Goal: Task Accomplishment & Management: Manage account settings

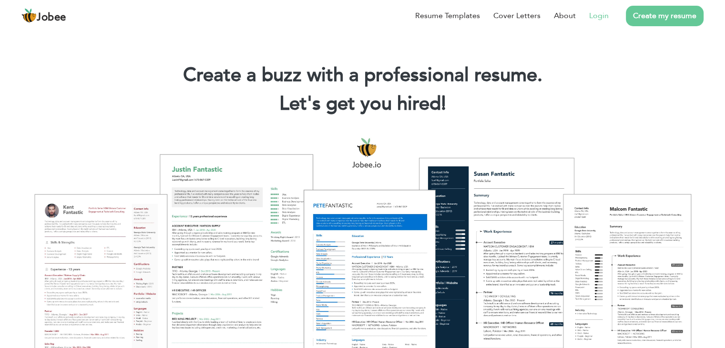
click at [598, 12] on link "Login" at bounding box center [599, 15] width 20 height 11
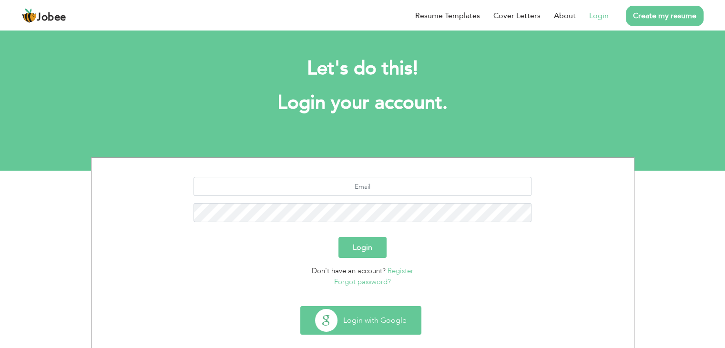
click at [379, 321] on button "Login with Google" at bounding box center [361, 320] width 120 height 28
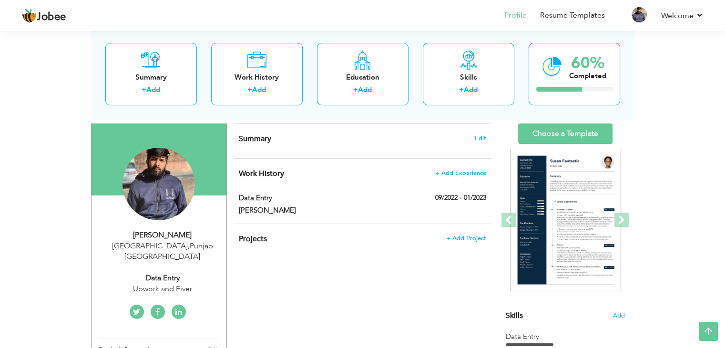
scroll to position [54, 0]
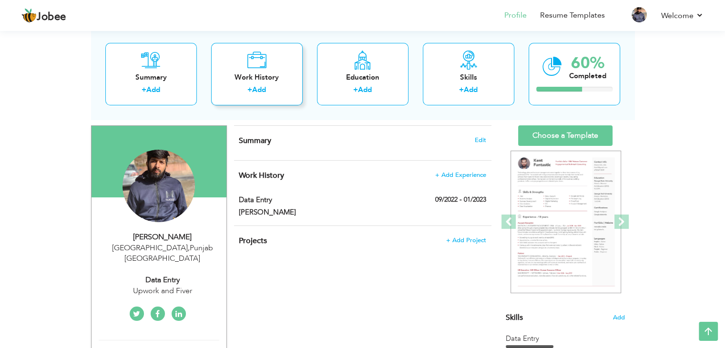
click at [261, 91] on link "Add" at bounding box center [259, 90] width 14 height 10
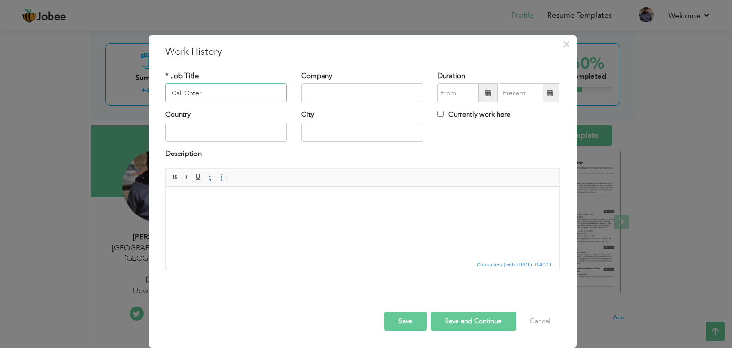
type input "Call Cnter"
click at [366, 91] on input "text" at bounding box center [362, 92] width 122 height 19
type input "Clan Communication"
click at [247, 128] on input "text" at bounding box center [226, 131] width 122 height 19
type input "[GEOGRAPHIC_DATA]"
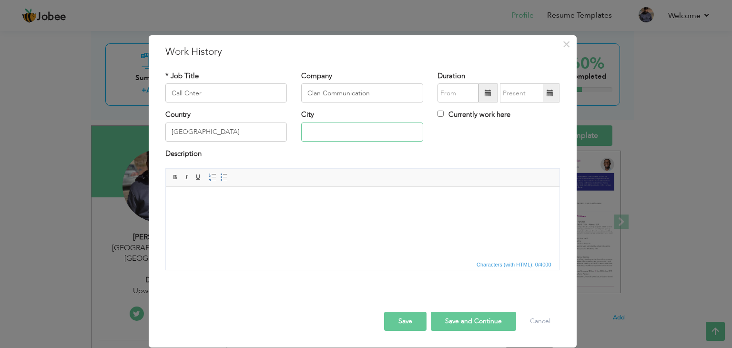
click at [338, 136] on input "text" at bounding box center [362, 131] width 122 height 19
type input "[GEOGRAPHIC_DATA]"
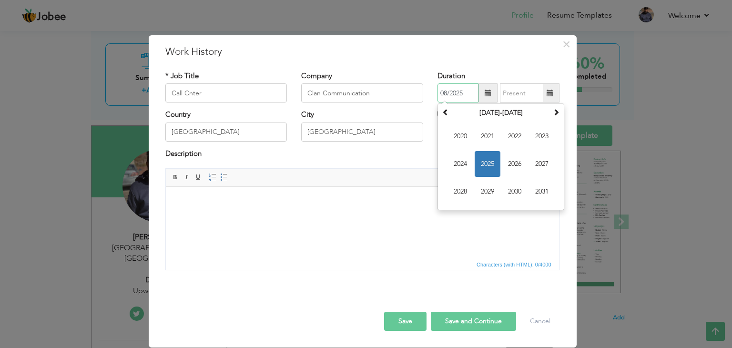
click at [454, 98] on input "08/2025" at bounding box center [458, 92] width 41 height 19
click at [469, 164] on span "2024" at bounding box center [461, 164] width 26 height 26
click at [513, 163] on span "[DATE]" at bounding box center [515, 164] width 26 height 26
type input "07/2024"
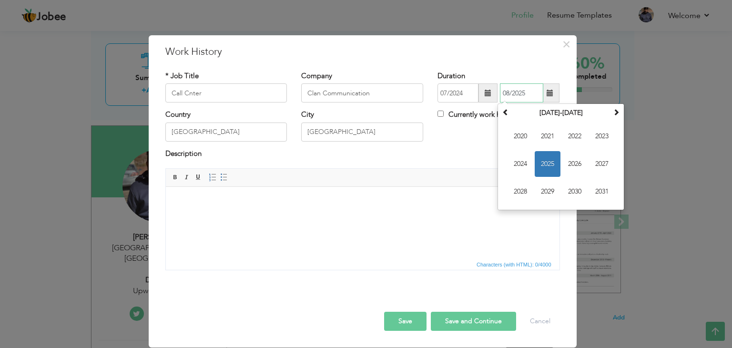
click at [516, 91] on input "08/2025" at bounding box center [521, 92] width 43 height 19
click at [526, 161] on span "2024" at bounding box center [521, 164] width 26 height 26
click at [602, 188] on span "Dec" at bounding box center [602, 192] width 26 height 26
type input "12/2024"
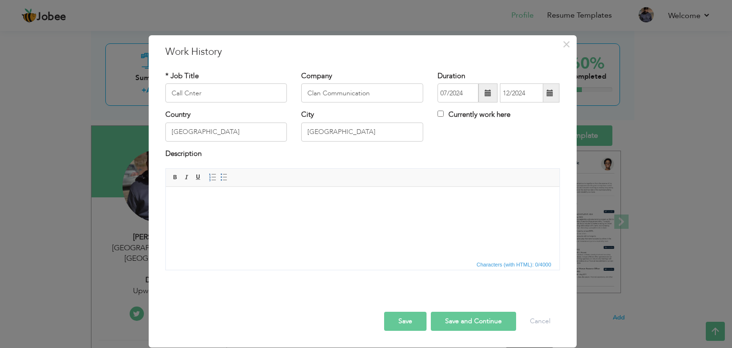
click at [402, 318] on button "Save" at bounding box center [405, 321] width 42 height 19
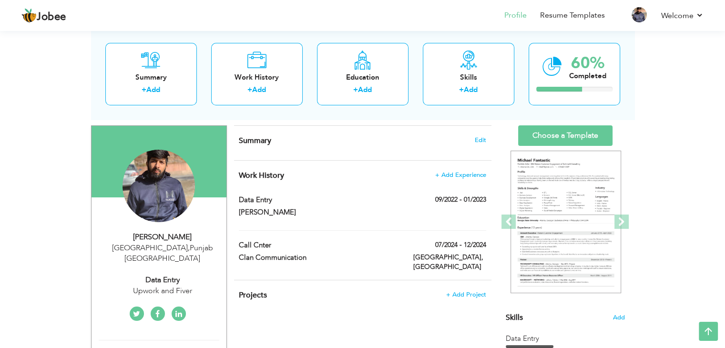
drag, startPoint x: 712, startPoint y: 160, endPoint x: 714, endPoint y: 177, distance: 17.8
click at [714, 177] on div "View Resume Export PDF Profile Summary Public Link Experience Education Awards …" at bounding box center [362, 325] width 725 height 703
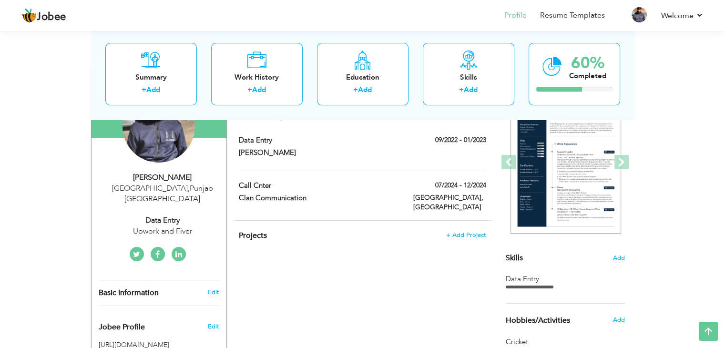
scroll to position [30, 0]
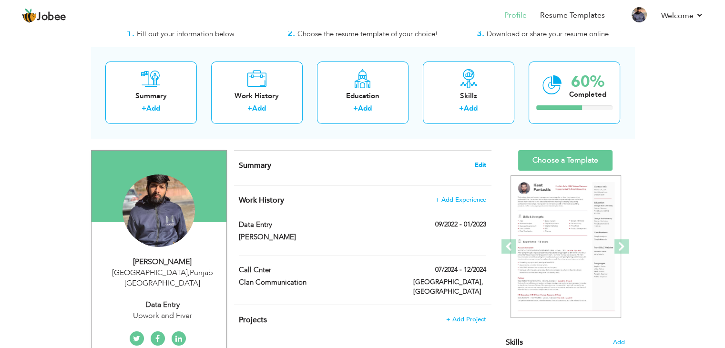
click at [482, 167] on span "Edit" at bounding box center [480, 165] width 11 height 7
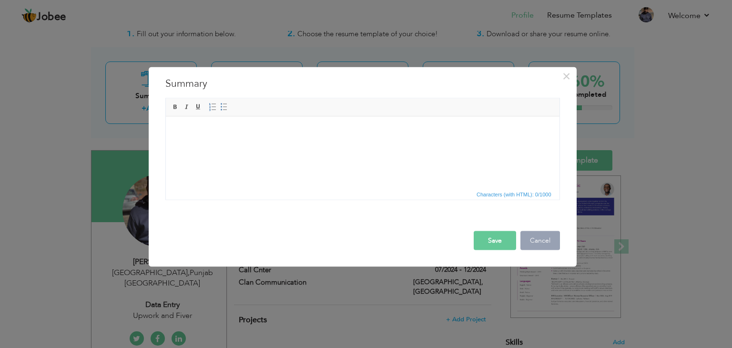
click at [536, 235] on button "Cancel" at bounding box center [541, 240] width 40 height 19
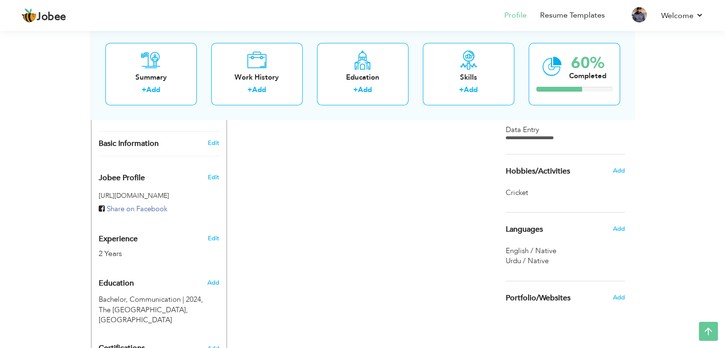
scroll to position [242, 0]
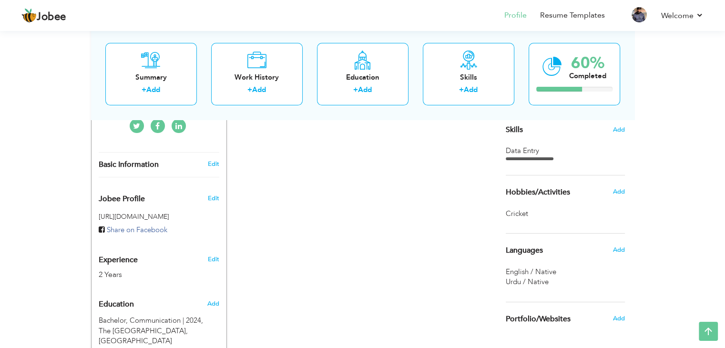
drag, startPoint x: 724, startPoint y: 144, endPoint x: 725, endPoint y: 105, distance: 39.6
click at [725, 105] on div "View Resume Export PDF Profile Summary Public Link Experience Education Awards …" at bounding box center [362, 137] width 725 height 703
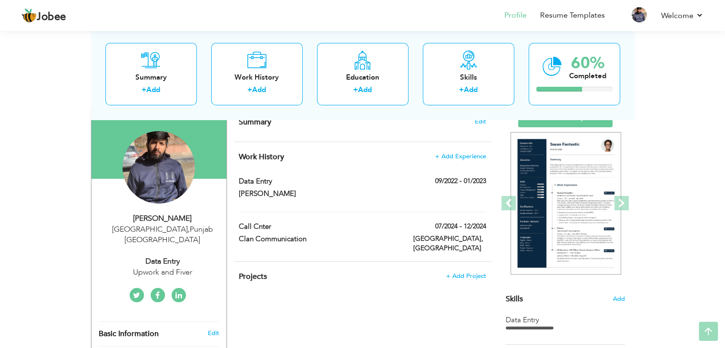
scroll to position [77, 0]
